Goal: Information Seeking & Learning: Learn about a topic

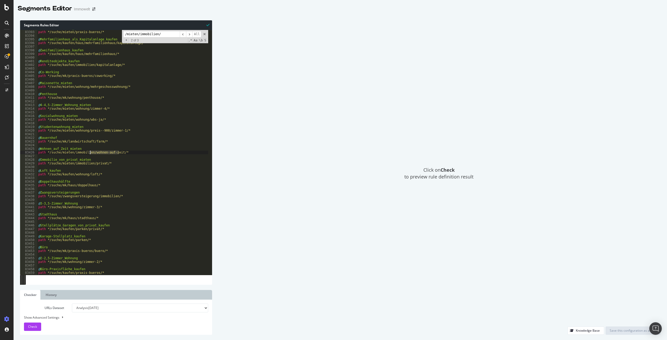
scroll to position [8299, 0]
drag, startPoint x: 167, startPoint y: 34, endPoint x: 118, endPoint y: 33, distance: 48.7
click at [118, 33] on div "@ Büro-Praxisfläche_mieten path */suche/mieten/praxis-bueros/* @ Mehrfamilienha…" at bounding box center [122, 152] width 171 height 245
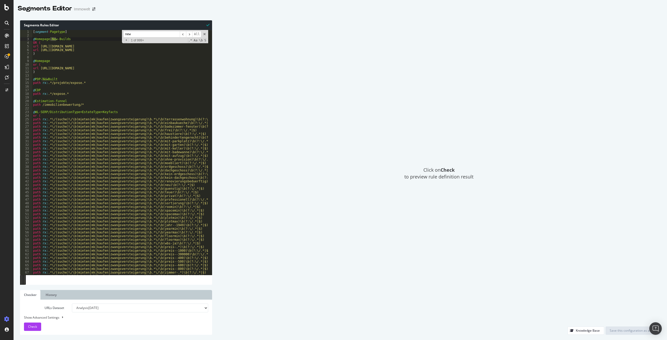
scroll to position [0, 0]
type input "n"
click at [5, 7] on icon at bounding box center [6, 7] width 5 height 6
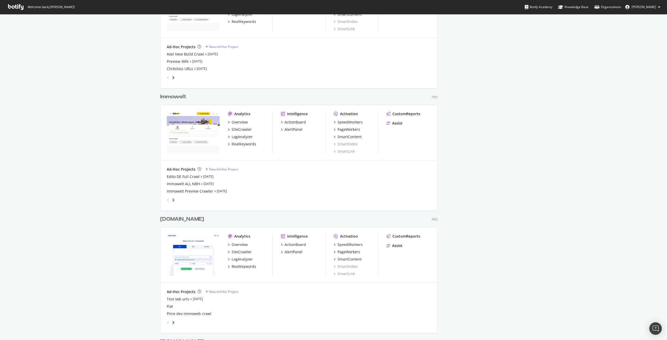
scroll to position [730, 0]
click at [173, 93] on div "Immowelt" at bounding box center [173, 95] width 26 height 8
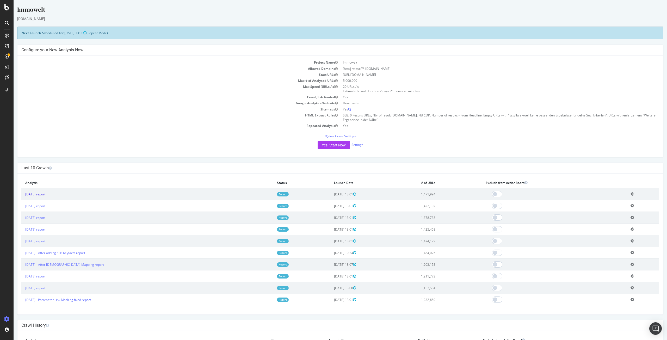
click at [41, 194] on link "[DATE] report" at bounding box center [35, 194] width 20 height 4
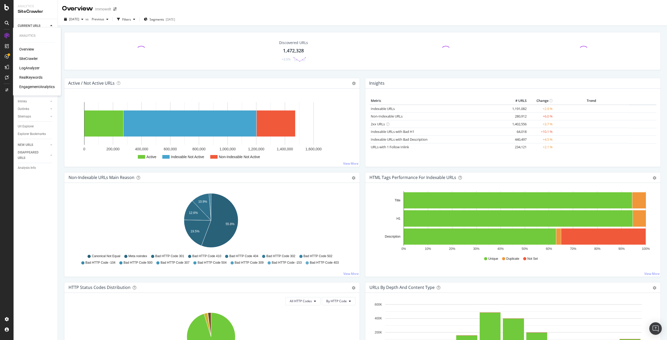
click at [25, 77] on div "RealKeywords" at bounding box center [30, 77] width 23 height 5
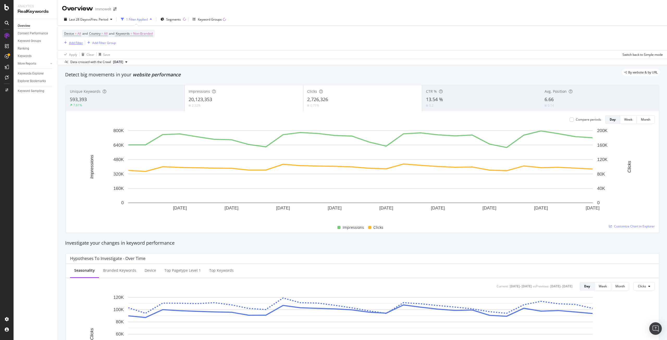
click at [75, 42] on div "Add Filter" at bounding box center [76, 43] width 14 height 4
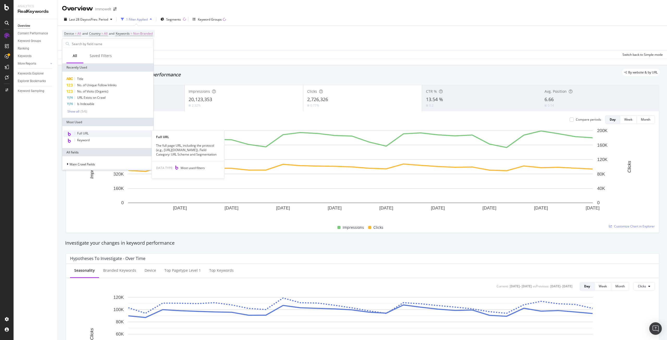
click at [95, 132] on div "Full URL" at bounding box center [107, 133] width 89 height 7
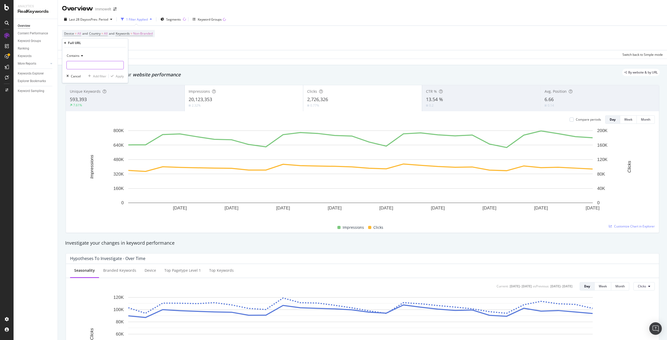
click at [82, 65] on input "text" at bounding box center [95, 65] width 57 height 8
paste input "/mieten/immobilien/"
type input "/mieten/immobilien/"
click at [120, 76] on div "Apply" at bounding box center [120, 76] width 8 height 4
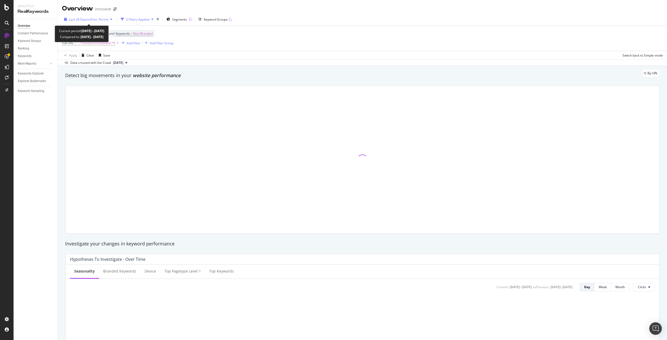
click at [92, 20] on span "vs Prev. Period" at bounding box center [98, 19] width 21 height 4
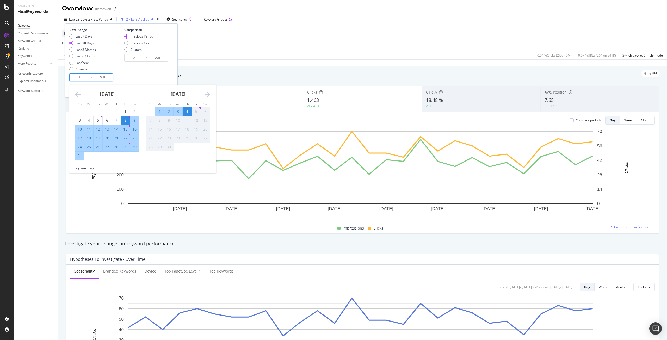
click at [84, 77] on input "[DATE]" at bounding box center [80, 77] width 21 height 7
click at [76, 95] on icon "Move backward to switch to the previous month." at bounding box center [77, 94] width 5 height 6
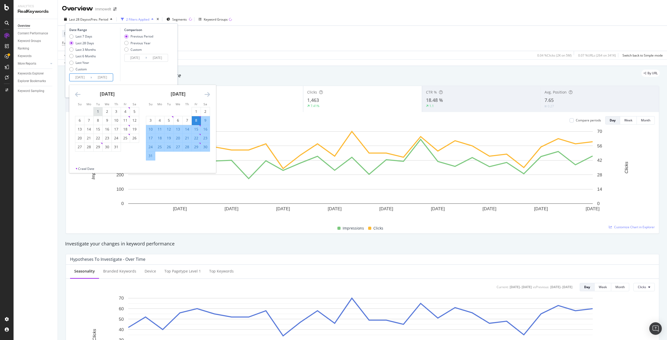
click at [96, 109] on div "1" at bounding box center [98, 111] width 9 height 5
type input "[DATE]"
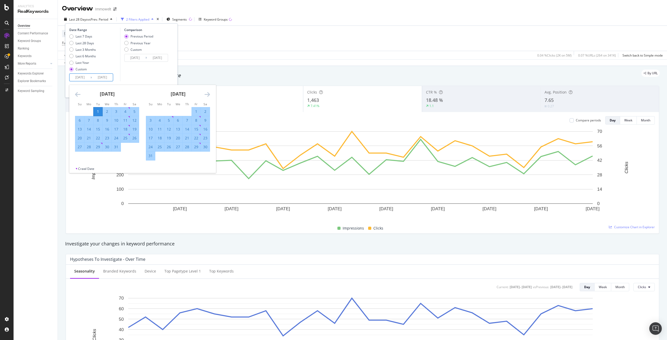
click at [109, 78] on input "[DATE]" at bounding box center [102, 77] width 21 height 7
click at [128, 73] on div "Comparison Previous Period Previous Year Custom [DATE] Navigate forward to inte…" at bounding box center [145, 55] width 50 height 54
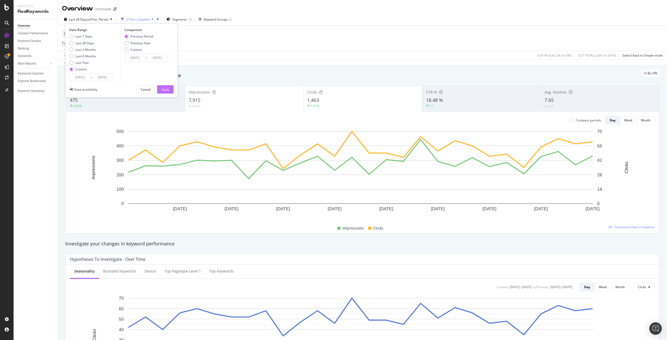
click at [162, 87] on div "Apply" at bounding box center [165, 89] width 8 height 8
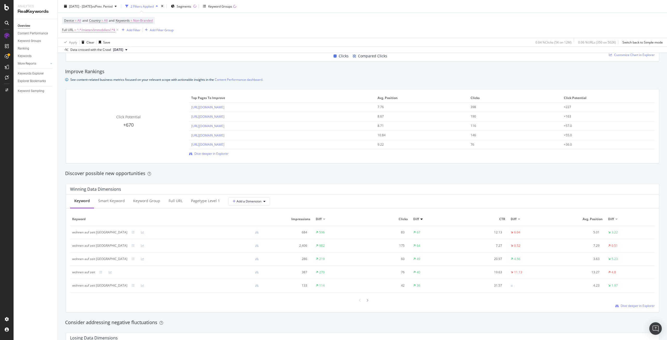
scroll to position [365, 0]
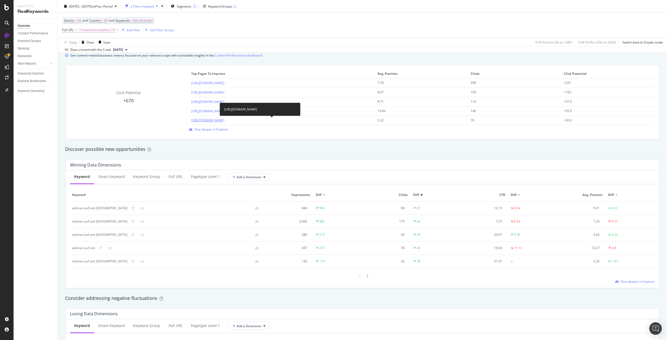
click at [224, 119] on link "[URL][DOMAIN_NAME]" at bounding box center [207, 120] width 33 height 4
click at [90, 28] on span "^.*/mieten/immobilien/.*$" at bounding box center [96, 29] width 38 height 7
click at [101, 53] on input "/mieten/immobilien/" at bounding box center [91, 51] width 49 height 8
paste input "[URL][DOMAIN_NAME]"
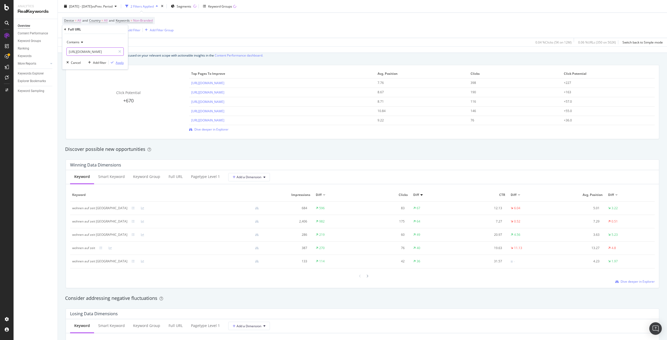
type input "[URL][DOMAIN_NAME]"
click at [118, 62] on div "Apply" at bounding box center [120, 62] width 8 height 4
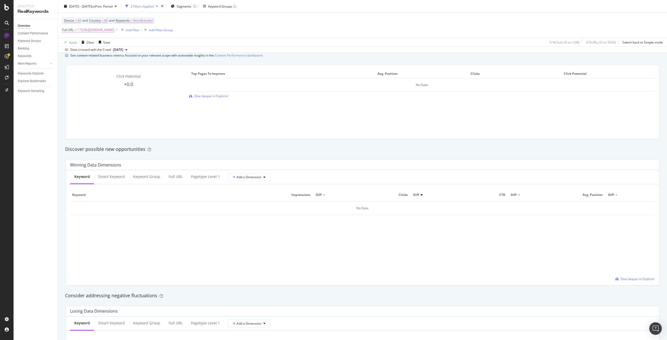
click at [114, 31] on span "^.*[URL][DOMAIN_NAME]" at bounding box center [96, 29] width 38 height 7
click at [103, 52] on input "[URL][DOMAIN_NAME]" at bounding box center [91, 51] width 49 height 8
paste input "deutschland/ad02de1"
type input "[URL][DOMAIN_NAME]"
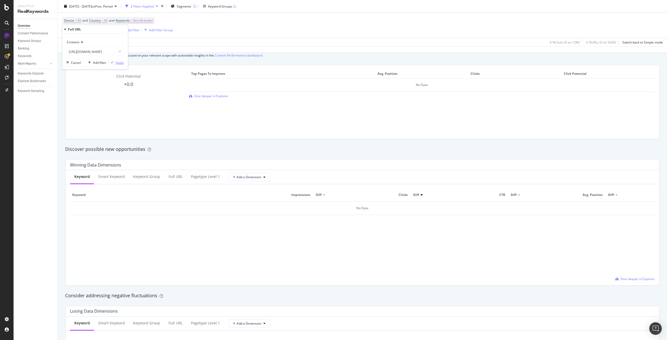
scroll to position [0, 0]
click at [120, 63] on div "Apply" at bounding box center [120, 62] width 8 height 4
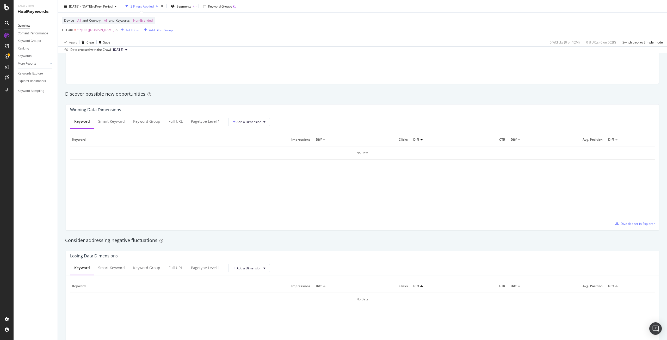
scroll to position [347, 0]
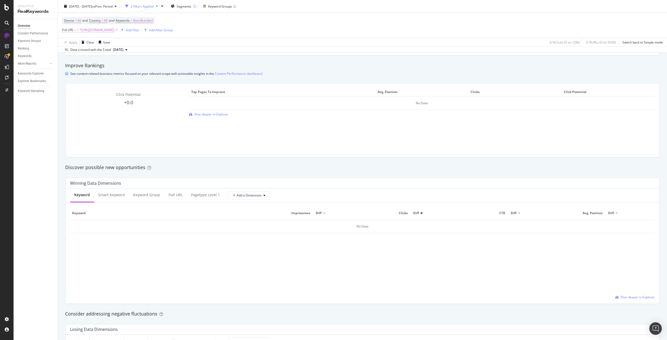
click at [114, 30] on span "^.*[URL][DOMAIN_NAME]" at bounding box center [96, 29] width 38 height 7
click at [79, 41] on icon at bounding box center [81, 42] width 4 height 3
click at [88, 50] on div "Equal to" at bounding box center [96, 53] width 56 height 7
click at [90, 52] on input "text" at bounding box center [95, 51] width 57 height 8
paste input "[URL][DOMAIN_NAME]"
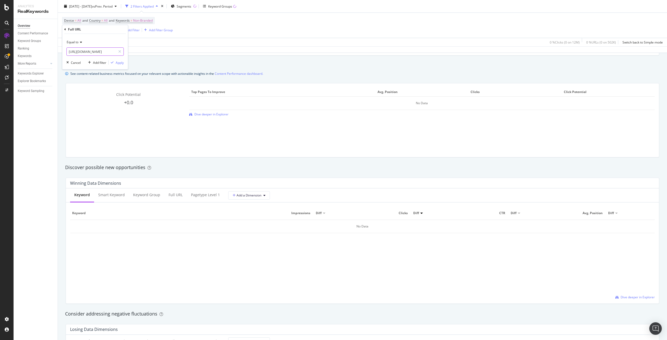
scroll to position [0, 64]
type input "[URL][DOMAIN_NAME]"
click at [119, 61] on div "Apply" at bounding box center [120, 62] width 8 height 4
click at [216, 112] on span "Dive deeper in Explorer" at bounding box center [211, 114] width 34 height 4
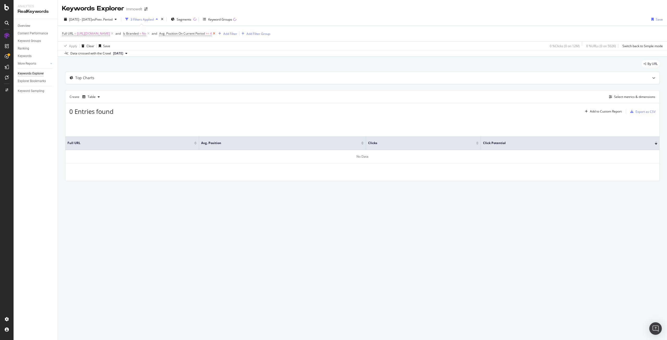
click at [216, 33] on icon at bounding box center [214, 33] width 4 height 5
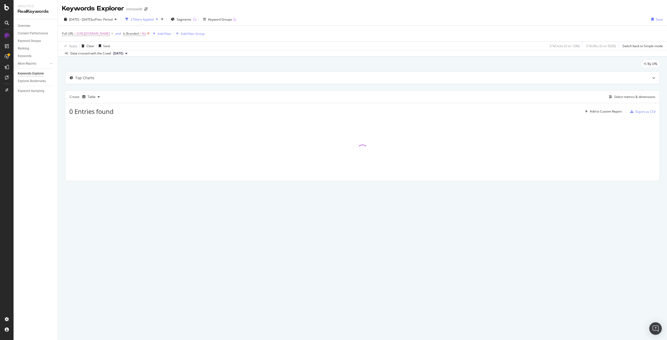
click at [151, 32] on icon at bounding box center [148, 33] width 4 height 5
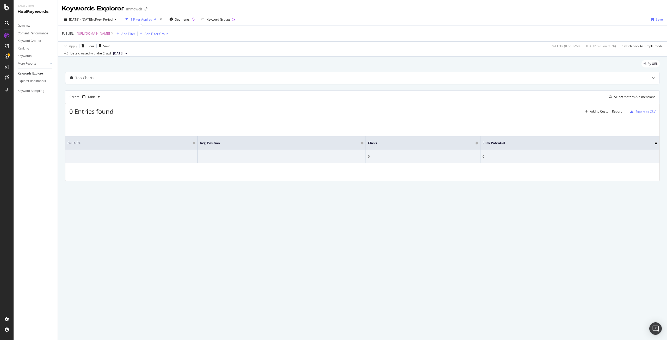
click at [110, 34] on span "[URL][DOMAIN_NAME]" at bounding box center [93, 33] width 33 height 7
click at [100, 57] on input "[URL][DOMAIN_NAME]" at bounding box center [91, 55] width 49 height 8
click at [105, 55] on input "[URL][DOMAIN_NAME]" at bounding box center [91, 55] width 49 height 8
click at [79, 46] on icon at bounding box center [80, 45] width 4 height 3
click at [81, 96] on span "Contains" at bounding box center [75, 97] width 13 height 4
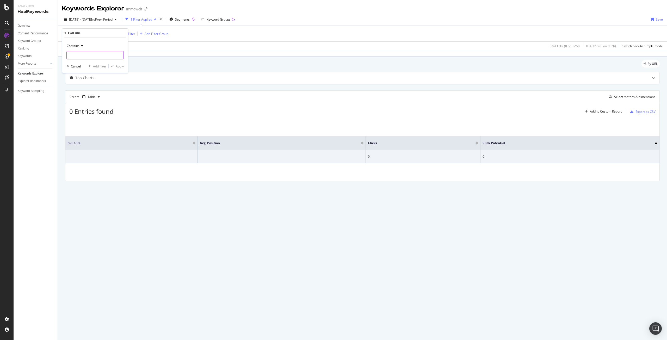
click at [95, 56] on input "text" at bounding box center [95, 55] width 57 height 8
paste input "[URL][DOMAIN_NAME]"
drag, startPoint x: 82, startPoint y: 56, endPoint x: 122, endPoint y: 55, distance: 39.9
click at [122, 55] on div "[URL][DOMAIN_NAME]" at bounding box center [94, 55] width 57 height 8
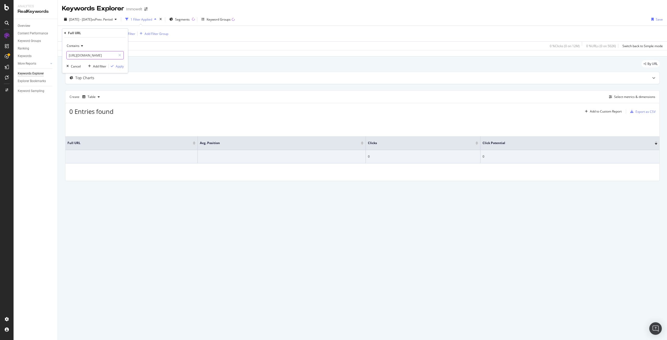
scroll to position [0, 0]
drag, startPoint x: 74, startPoint y: 56, endPoint x: 67, endPoint y: 56, distance: 7.0
click at [67, 56] on input "[URL][DOMAIN_NAME]" at bounding box center [91, 55] width 49 height 8
type input "/suche/mieten/immobilien/"
click at [158, 64] on div "By URL" at bounding box center [362, 65] width 595 height 11
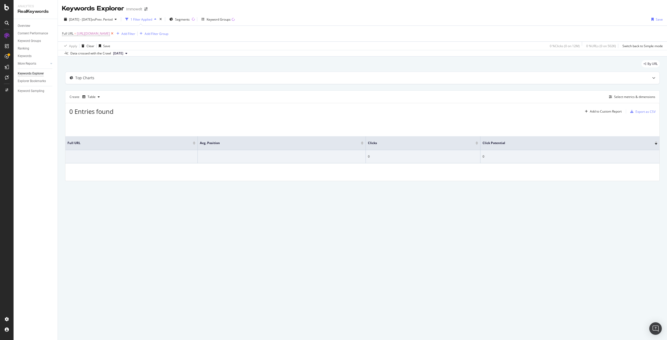
click at [114, 33] on icon at bounding box center [112, 33] width 4 height 5
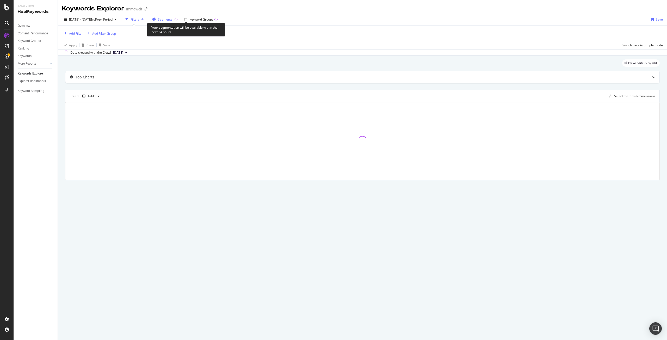
click at [173, 21] on span "Segments" at bounding box center [165, 19] width 15 height 4
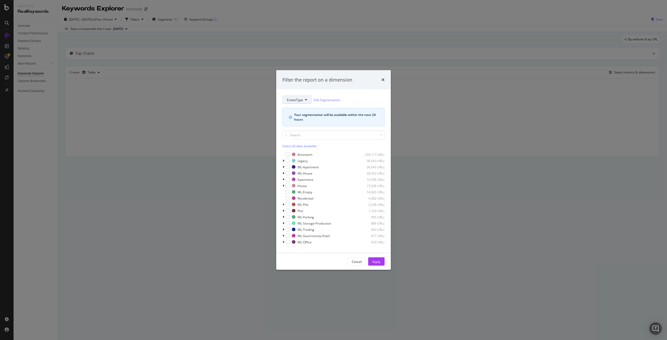
click at [302, 99] on span "EstateType" at bounding box center [295, 99] width 16 height 4
click at [303, 173] on span "WL-Categories_in_GER" at bounding box center [304, 172] width 34 height 5
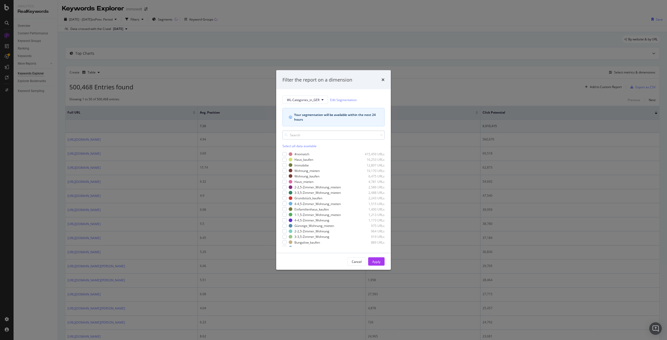
click at [309, 134] on input "modal" at bounding box center [334, 135] width 102 height 9
type input "imm"
click at [286, 216] on div "modal" at bounding box center [285, 216] width 4 height 4
click at [375, 261] on div "Apply" at bounding box center [376, 261] width 8 height 4
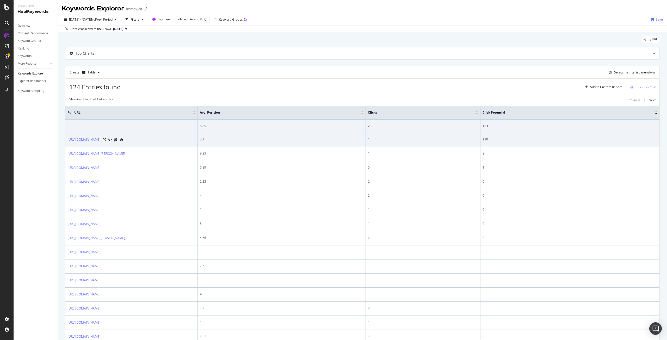
drag, startPoint x: 114, startPoint y: 150, endPoint x: 67, endPoint y: 137, distance: 48.8
click at [67, 137] on td "[URL][DOMAIN_NAME]" at bounding box center [131, 140] width 132 height 14
copy link "[URL][DOMAIN_NAME]"
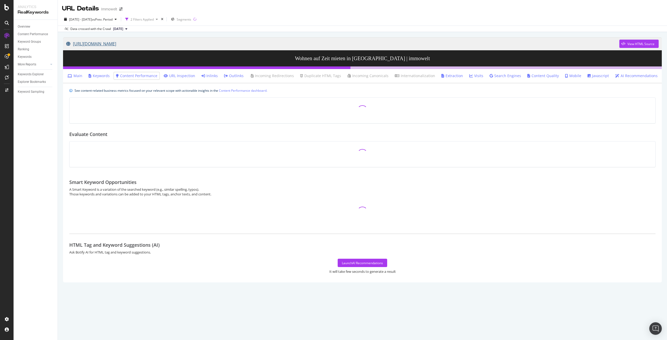
click at [227, 46] on link "[URL][DOMAIN_NAME]" at bounding box center [342, 43] width 553 height 13
